Goal: Navigation & Orientation: Find specific page/section

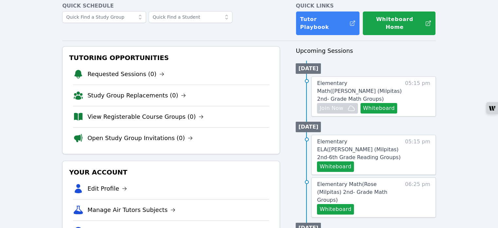
scroll to position [66, 0]
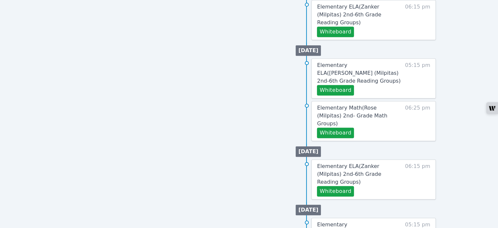
scroll to position [278, 0]
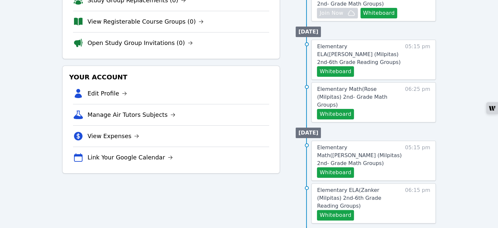
scroll to position [131, 0]
